Goal: Check status: Check status

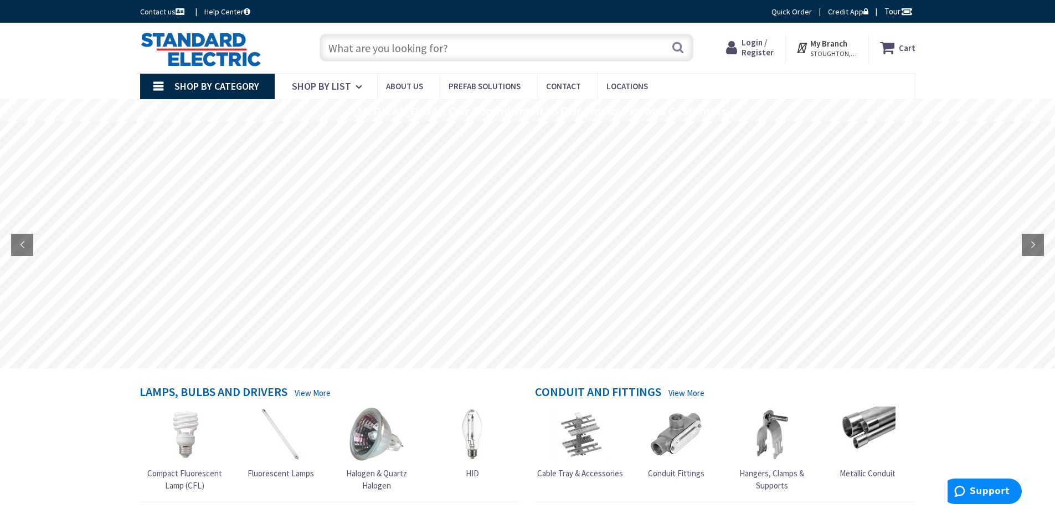
click at [764, 45] on span "Login / Register" at bounding box center [758, 47] width 32 height 20
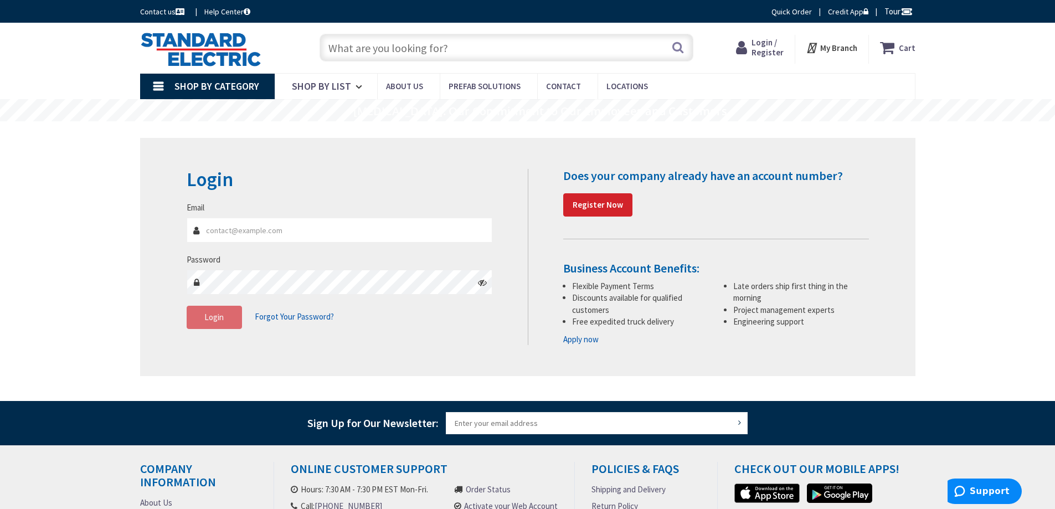
type input "[EMAIL_ADDRESS][DOMAIN_NAME]"
click at [228, 322] on button "Login" at bounding box center [214, 317] width 55 height 23
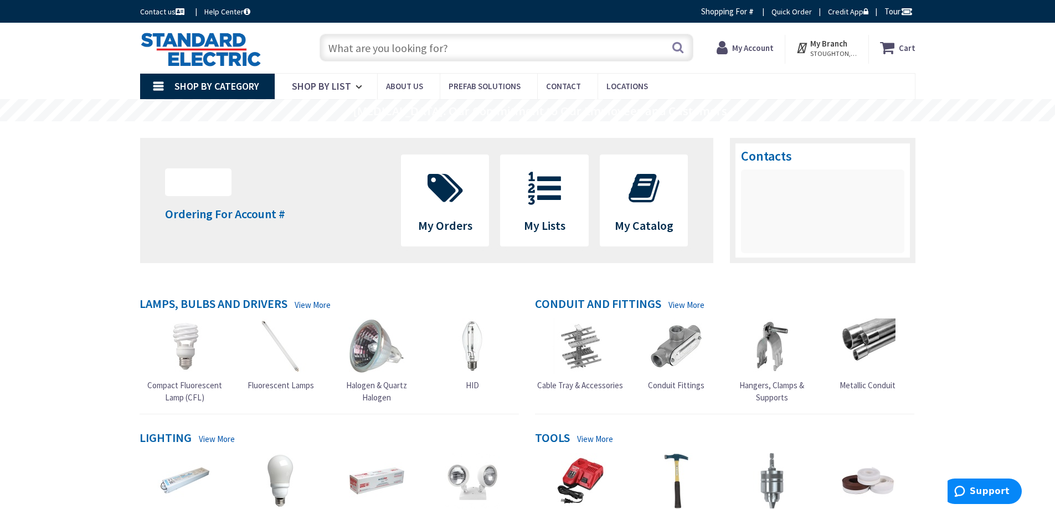
click at [768, 45] on strong "My Account" at bounding box center [753, 48] width 42 height 11
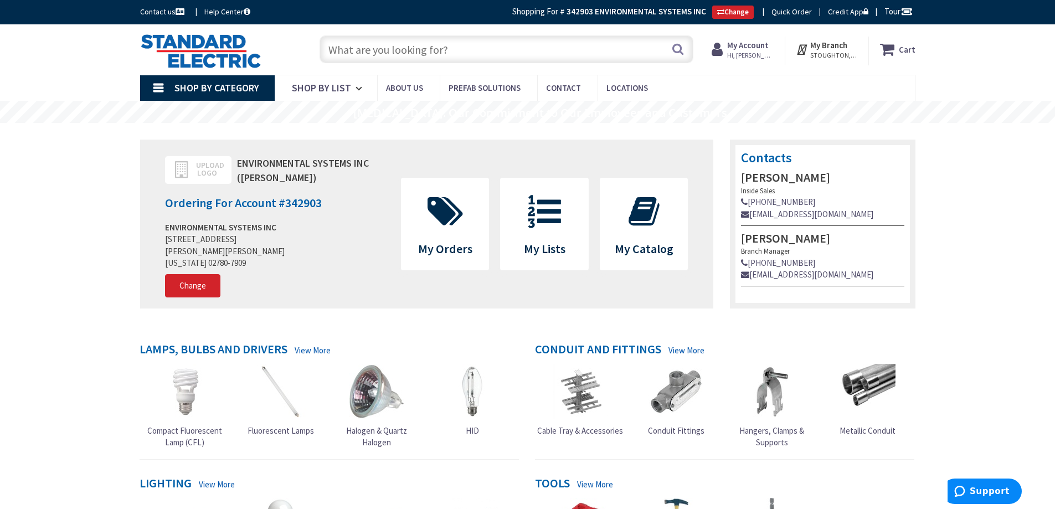
click at [747, 51] on span "Hi, [PERSON_NAME]" at bounding box center [750, 55] width 47 height 9
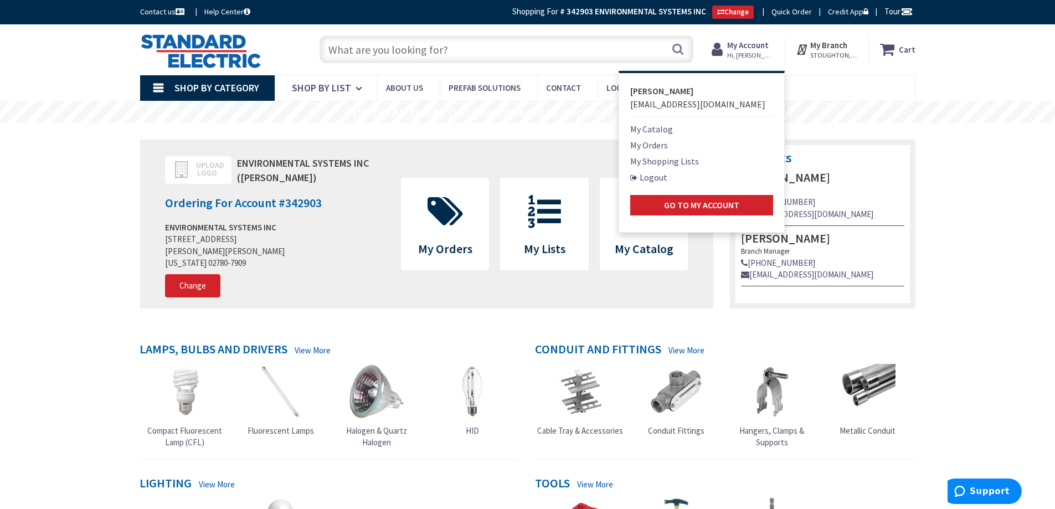
click at [656, 149] on link "My Orders" at bounding box center [649, 144] width 38 height 13
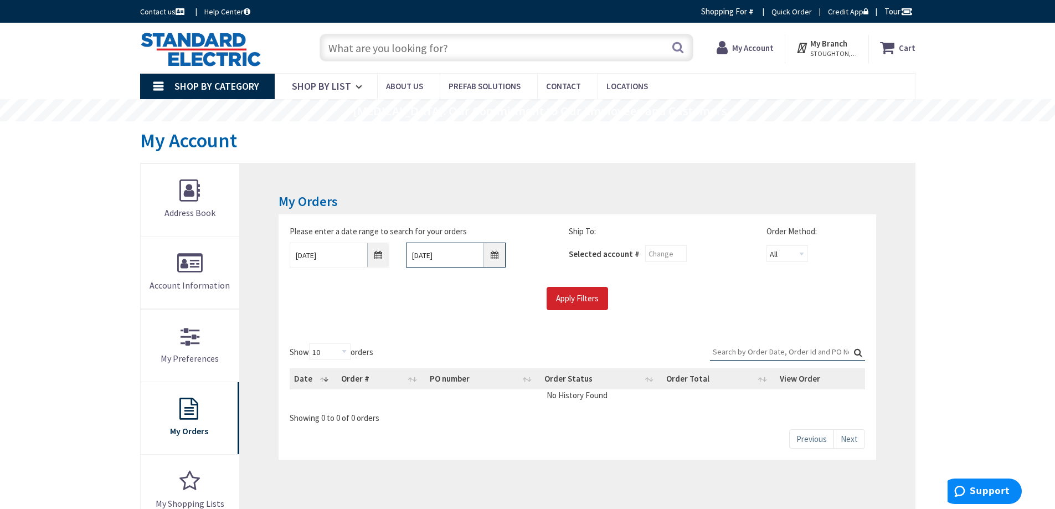
click at [465, 254] on input "9/10/2025" at bounding box center [456, 255] width 100 height 25
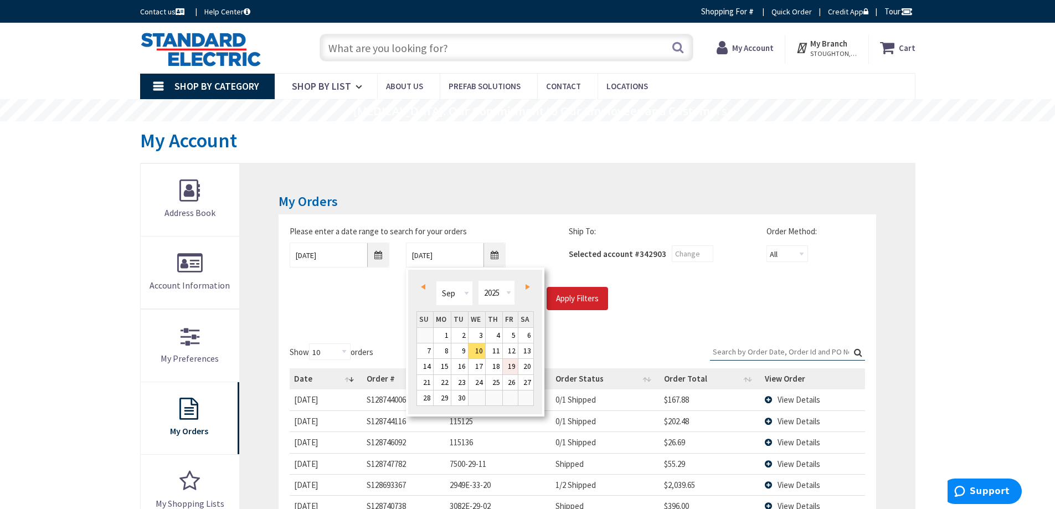
click at [508, 369] on link "19" at bounding box center [510, 366] width 15 height 15
type input "09/19/2025"
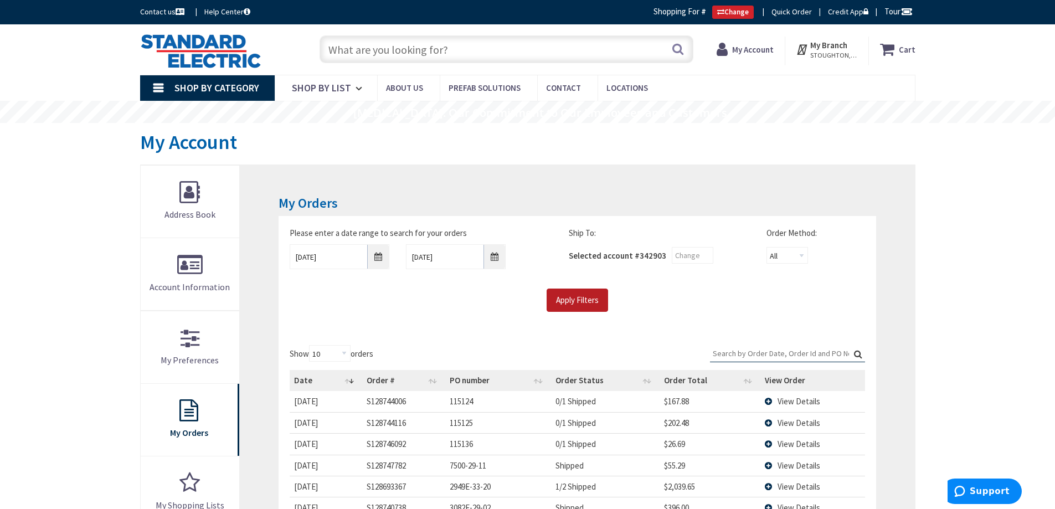
click at [567, 297] on input "Apply Filters" at bounding box center [577, 300] width 61 height 23
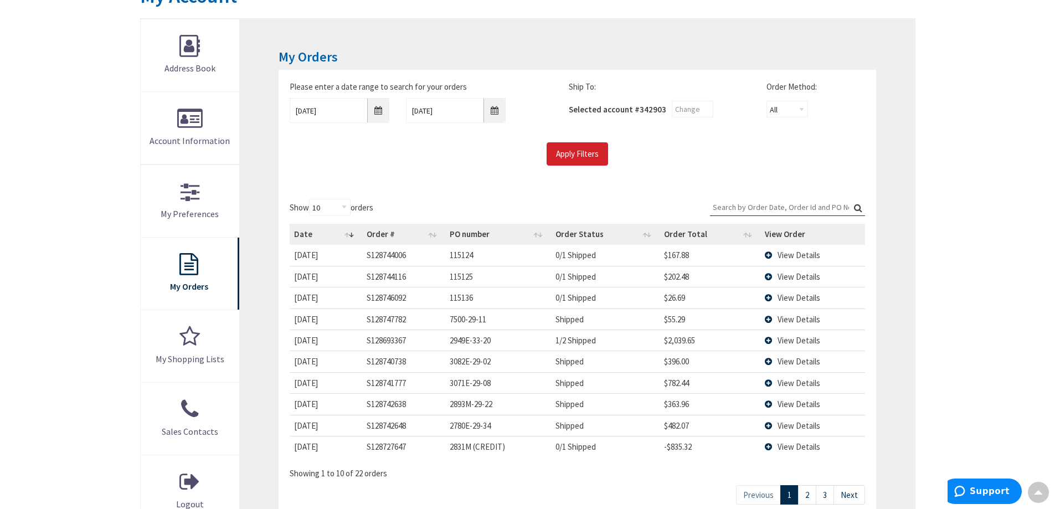
scroll to position [166, 0]
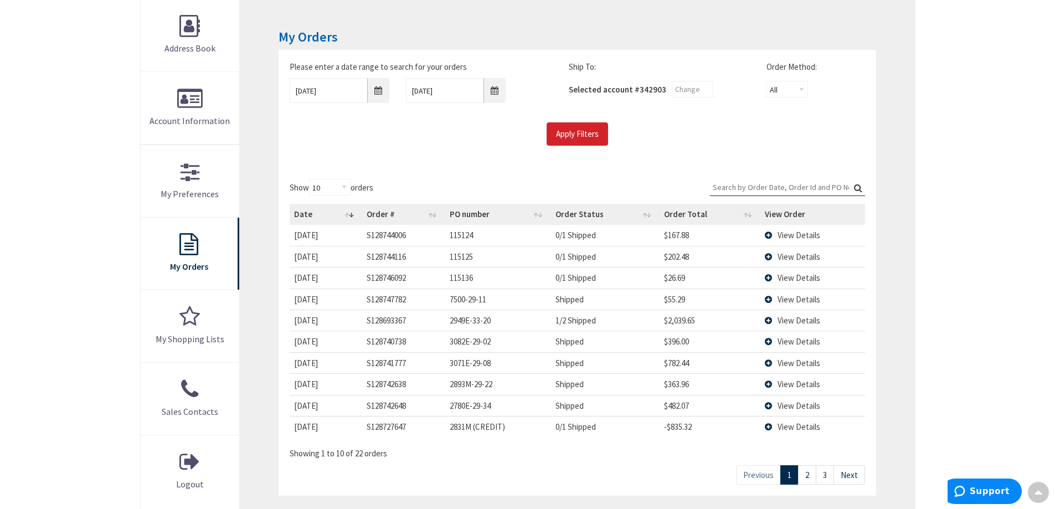
click at [806, 474] on link "2" at bounding box center [807, 474] width 18 height 19
click at [788, 472] on link "1" at bounding box center [789, 474] width 18 height 19
click at [843, 470] on link "Next" at bounding box center [849, 474] width 32 height 19
click at [845, 470] on link "Next" at bounding box center [849, 474] width 32 height 19
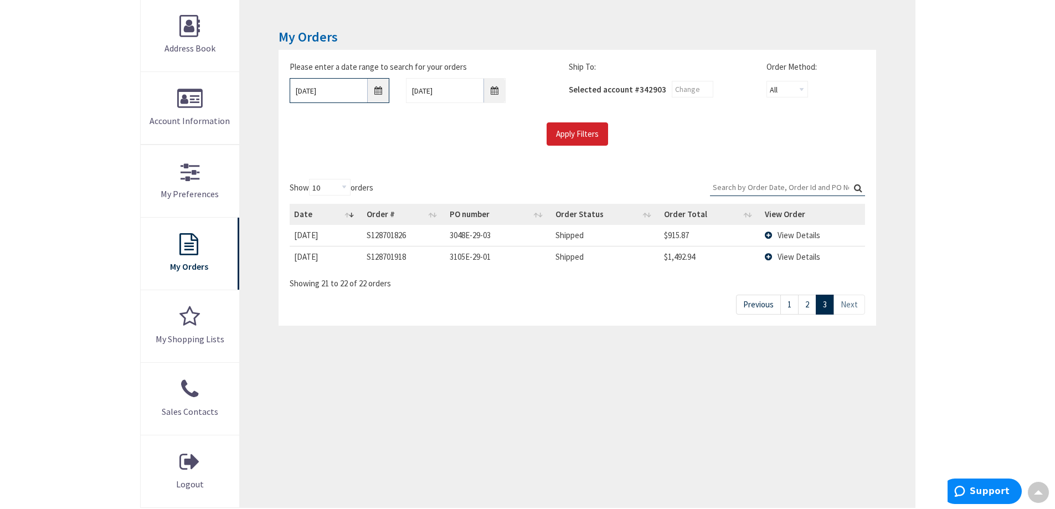
click at [315, 88] on input "9/3/2025" at bounding box center [340, 90] width 100 height 25
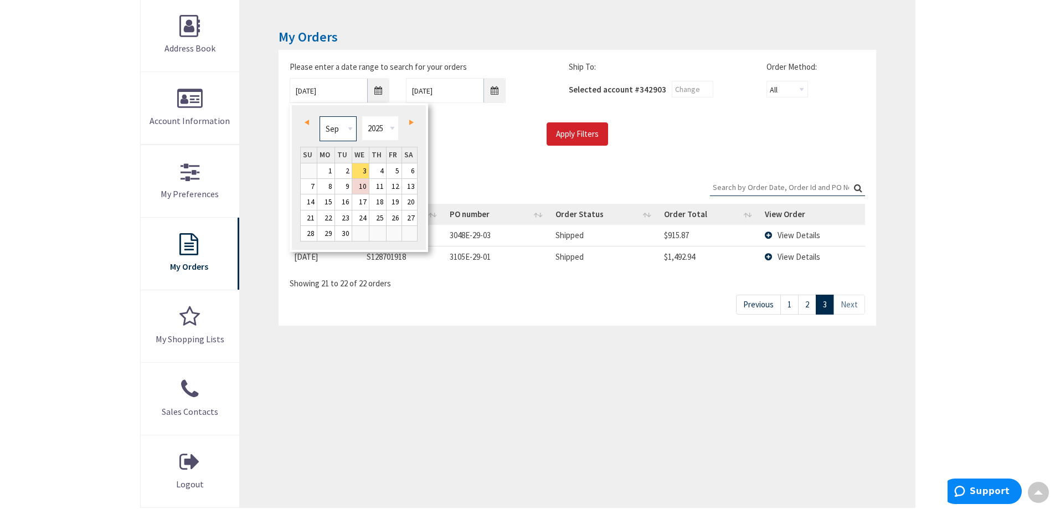
click at [329, 128] on select "Jan Feb Mar Apr May Jun Jul Aug Sep Oct Nov Dec" at bounding box center [338, 128] width 37 height 25
click at [313, 203] on link "10" at bounding box center [309, 201] width 16 height 15
type input "08/10/2025"
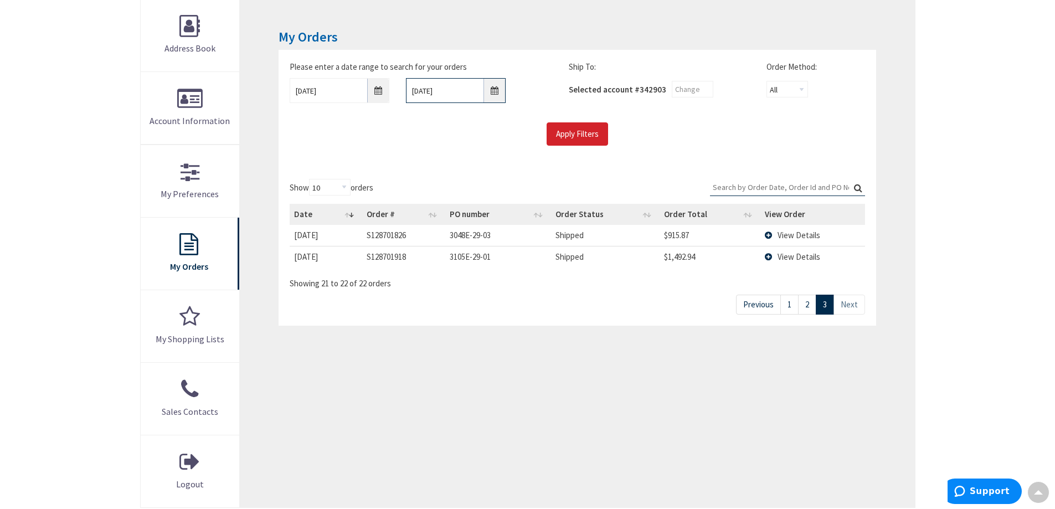
click at [414, 90] on input "09/19/2025" at bounding box center [456, 90] width 100 height 25
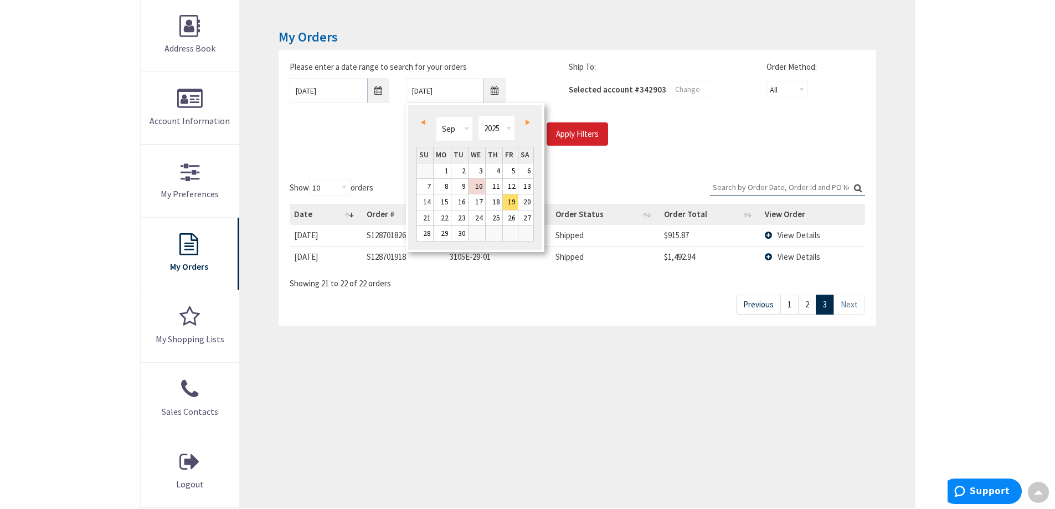
click at [424, 122] on span "Prev" at bounding box center [423, 123] width 4 height 6
click at [475, 215] on link "20" at bounding box center [477, 217] width 17 height 15
type input "08/20/2025"
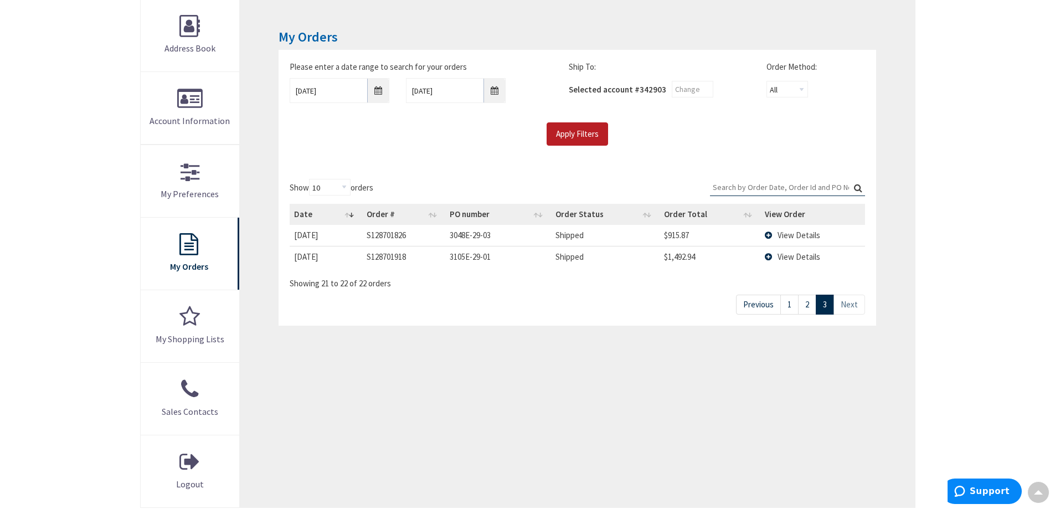
click at [592, 133] on input "Apply Filters" at bounding box center [577, 133] width 61 height 23
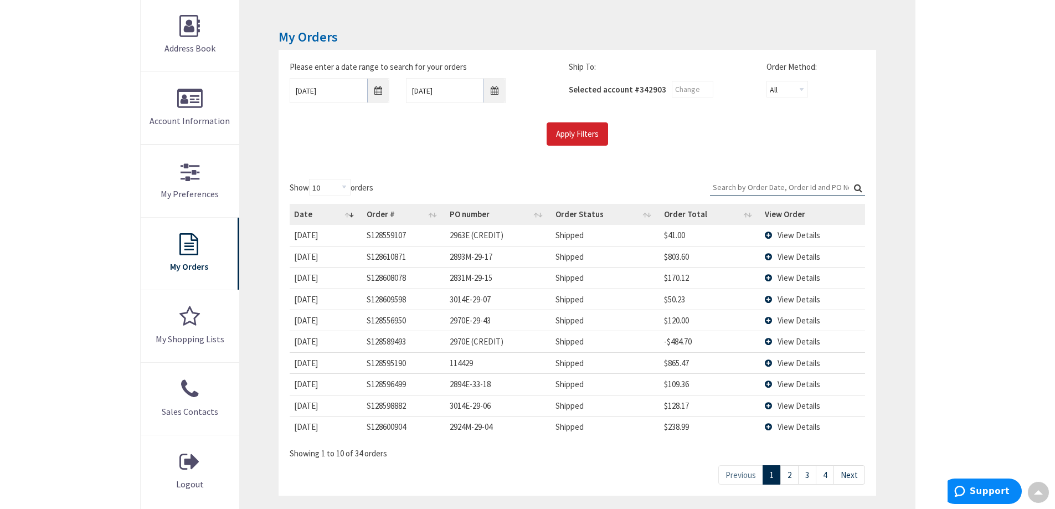
click at [793, 184] on input "Search:" at bounding box center [787, 187] width 155 height 17
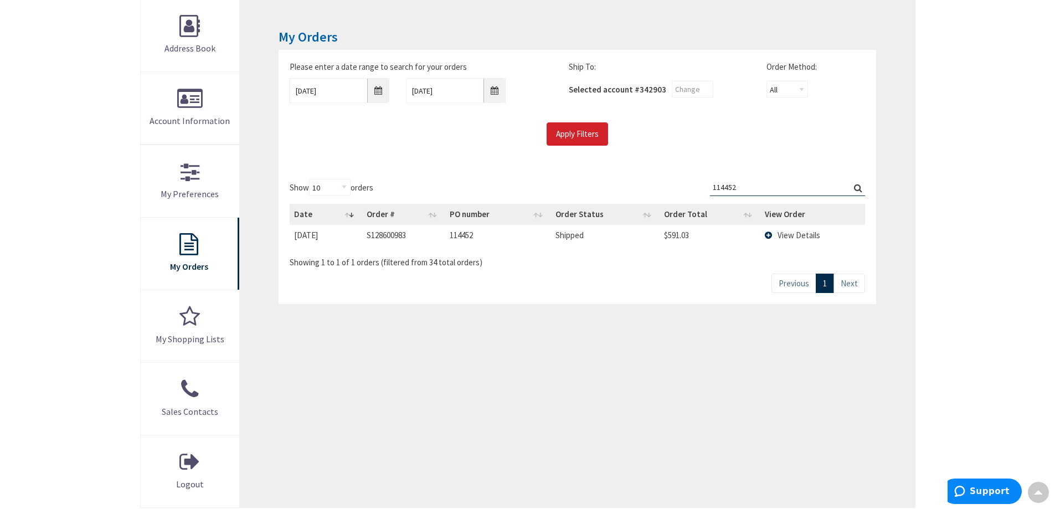
type input "114452"
click at [776, 236] on td "View Details" at bounding box center [812, 235] width 104 height 20
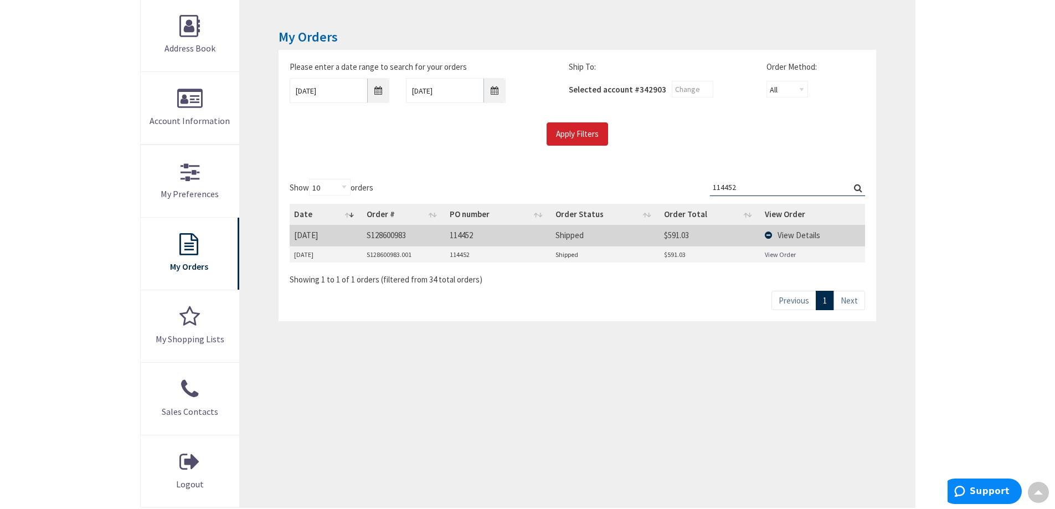
click at [774, 230] on td "View Details" at bounding box center [812, 235] width 104 height 20
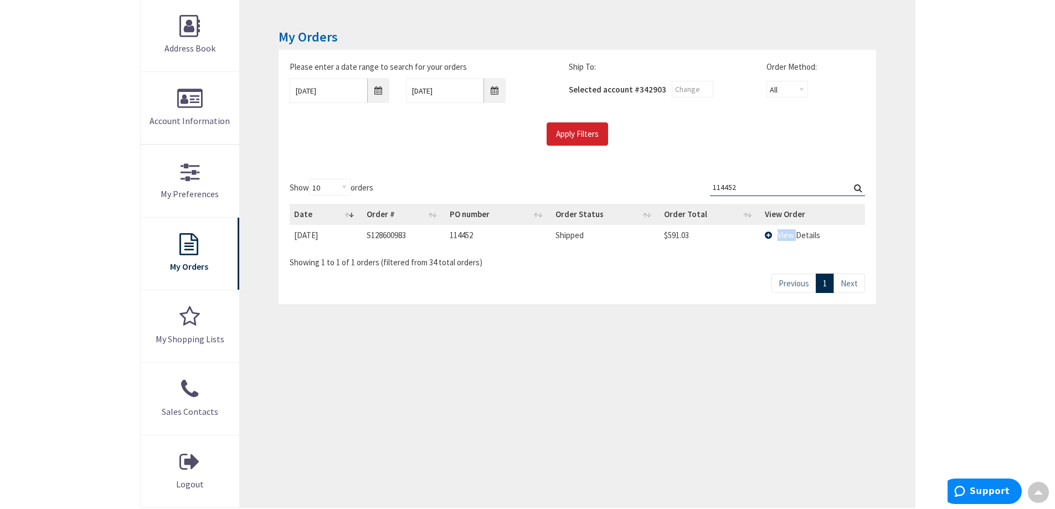
click at [774, 230] on td "View Details" at bounding box center [812, 235] width 104 height 20
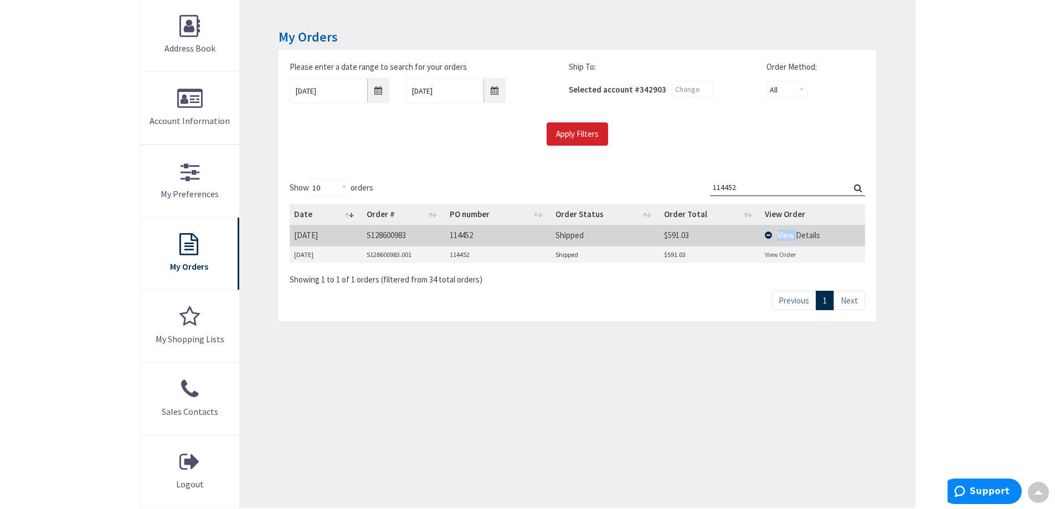
click at [778, 252] on link "View Order" at bounding box center [780, 254] width 31 height 9
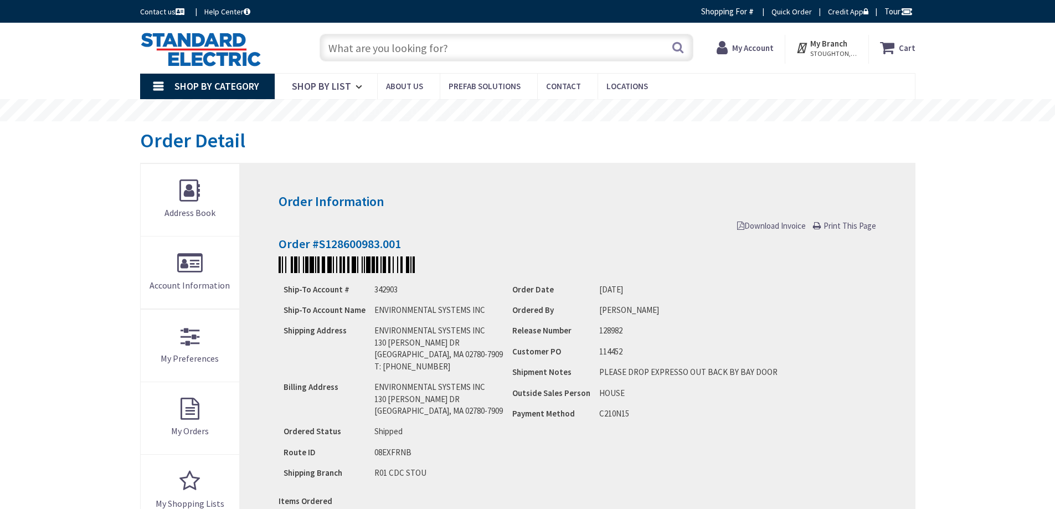
click at [762, 224] on span "Download Invoice" at bounding box center [771, 225] width 69 height 11
